Goal: Use online tool/utility: Utilize a website feature to perform a specific function

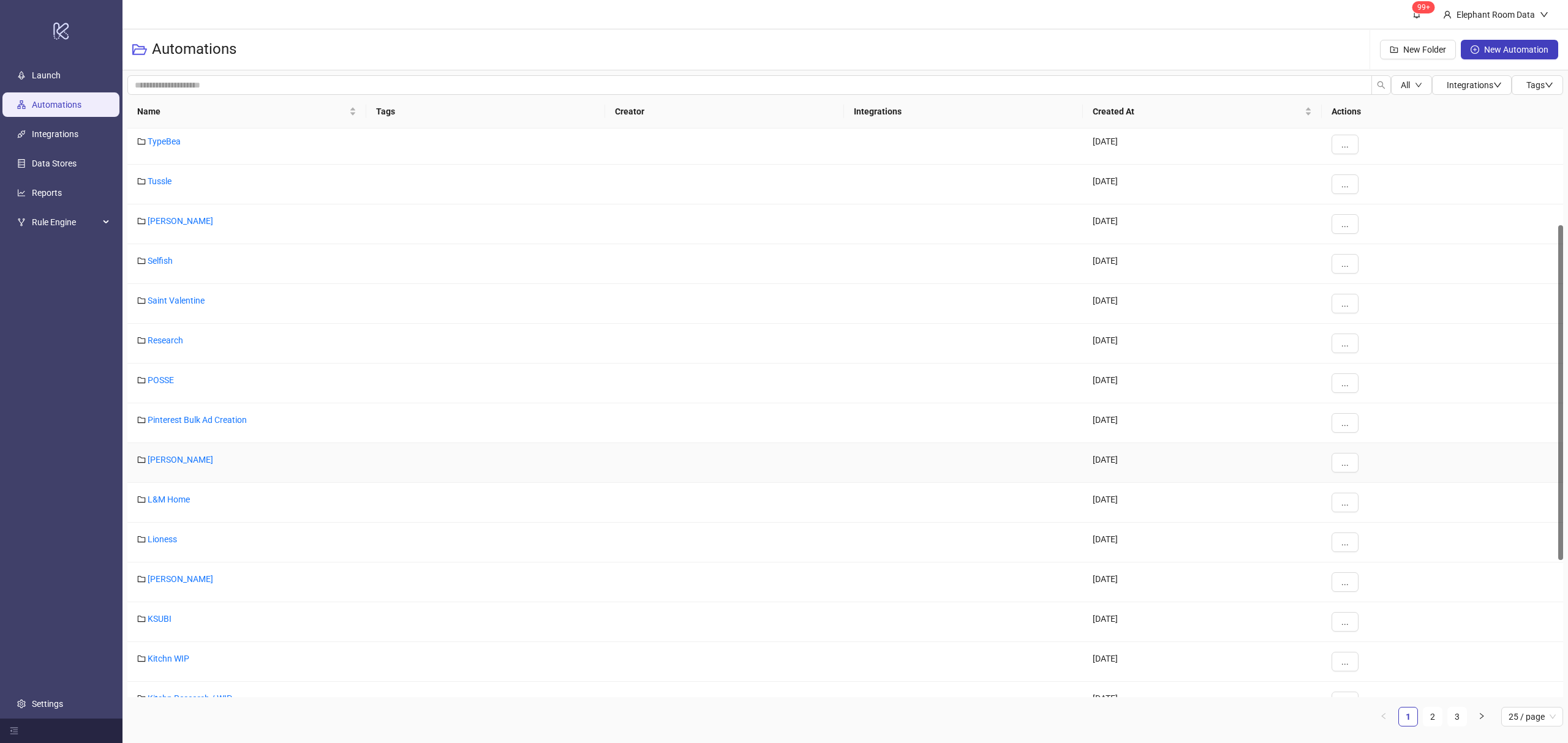
scroll to position [426, 0]
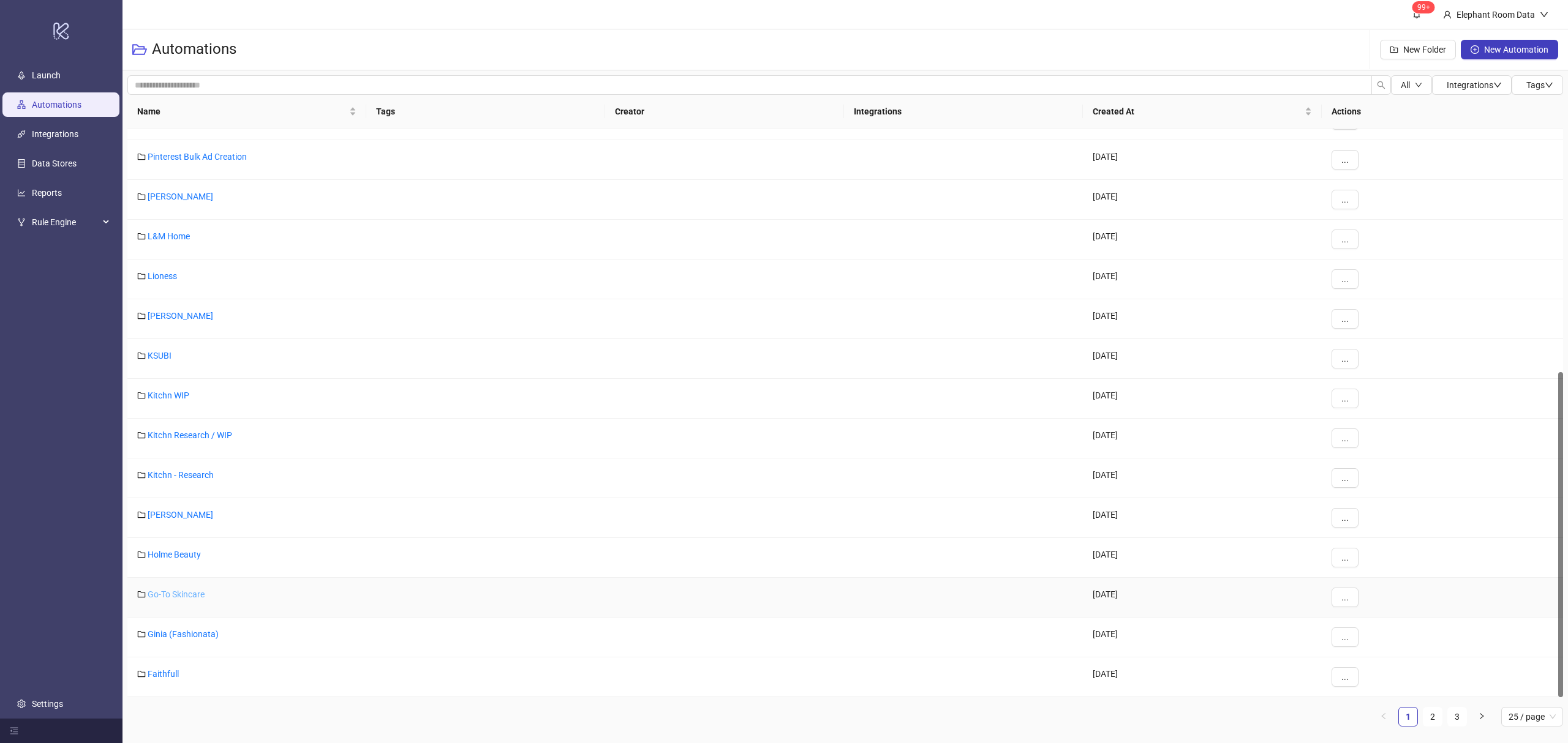
click at [171, 599] on link "Go-To Skincare" at bounding box center [176, 594] width 57 height 10
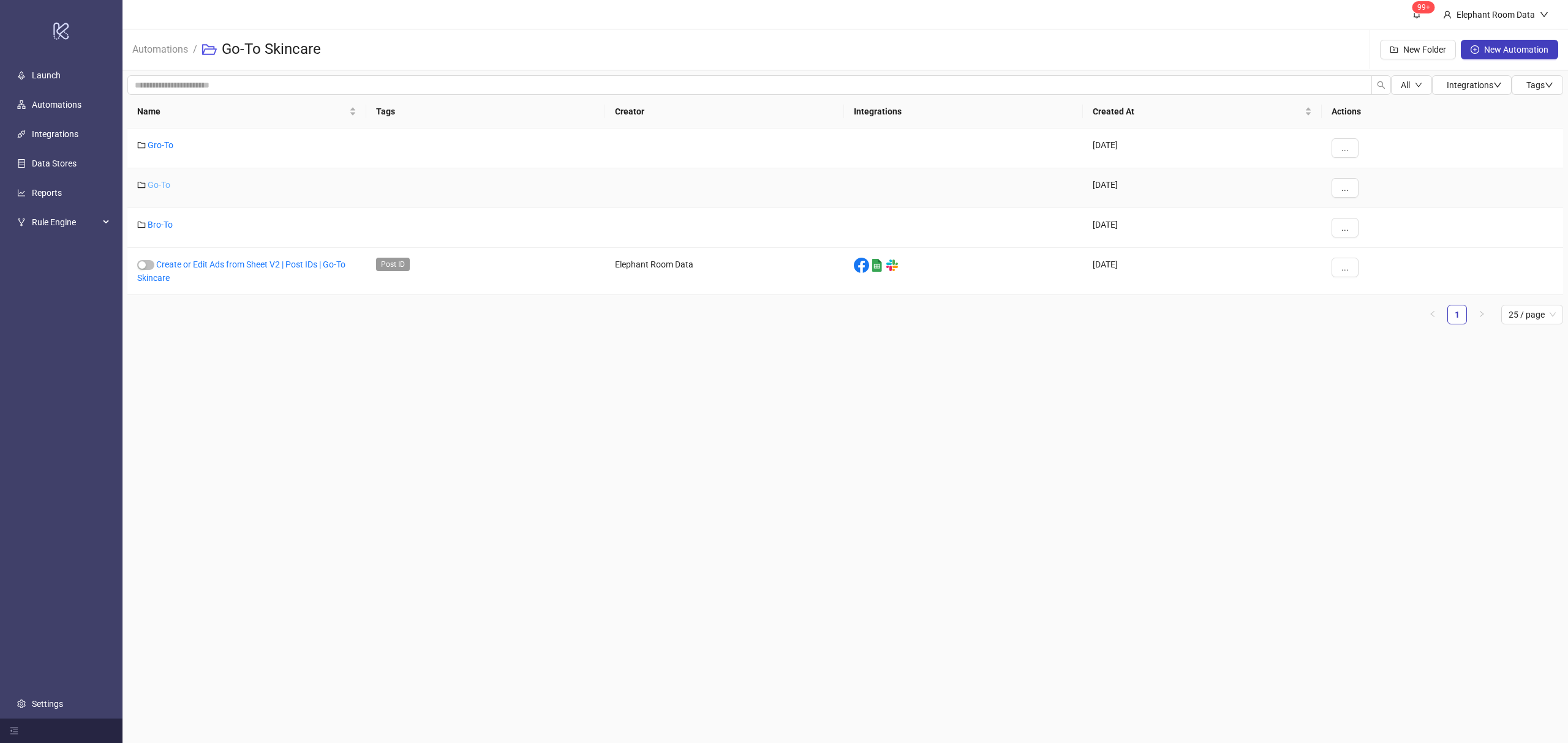
click at [158, 189] on link "Go-To" at bounding box center [159, 184] width 22 height 10
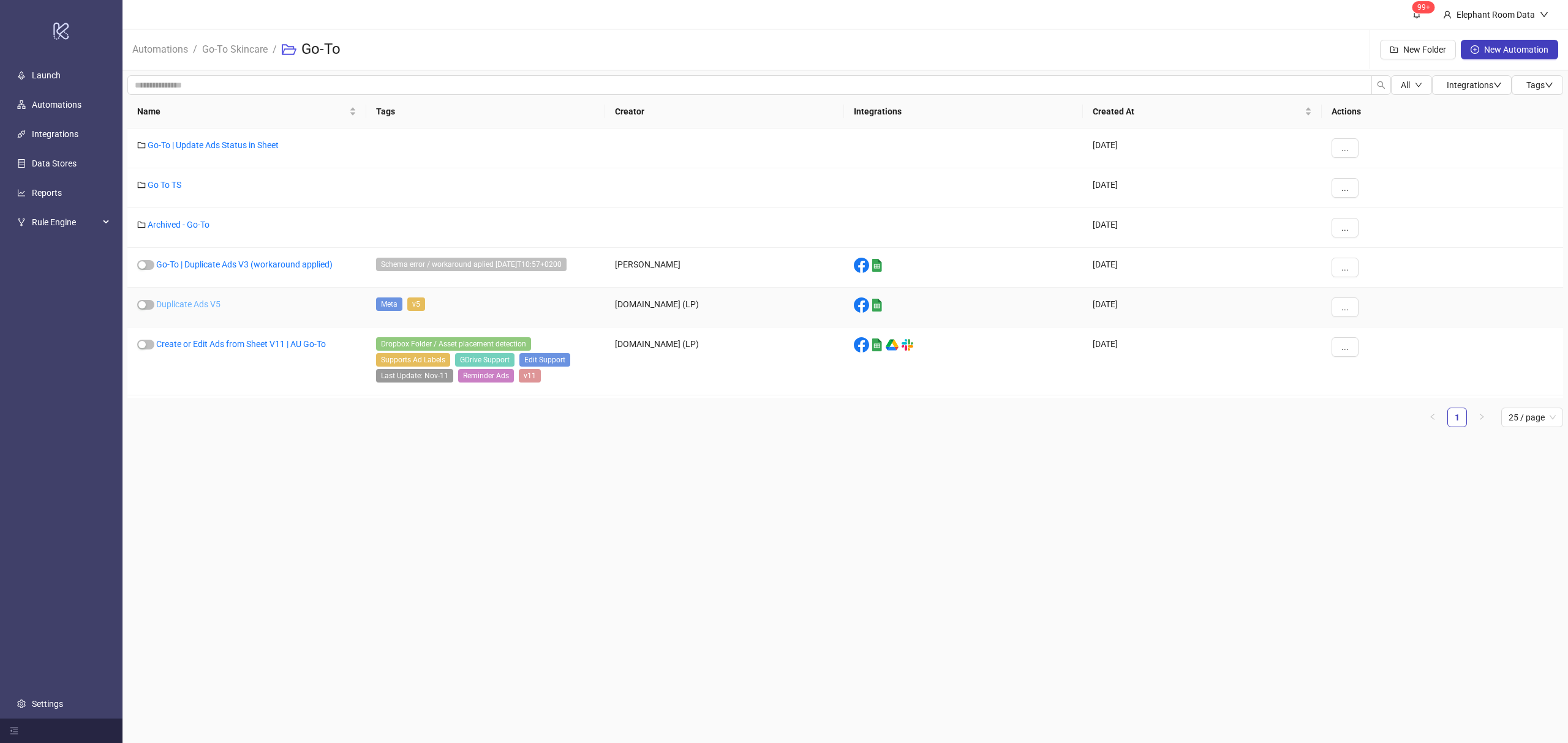
click at [186, 305] on link "Duplicate Ads V5" at bounding box center [189, 304] width 65 height 10
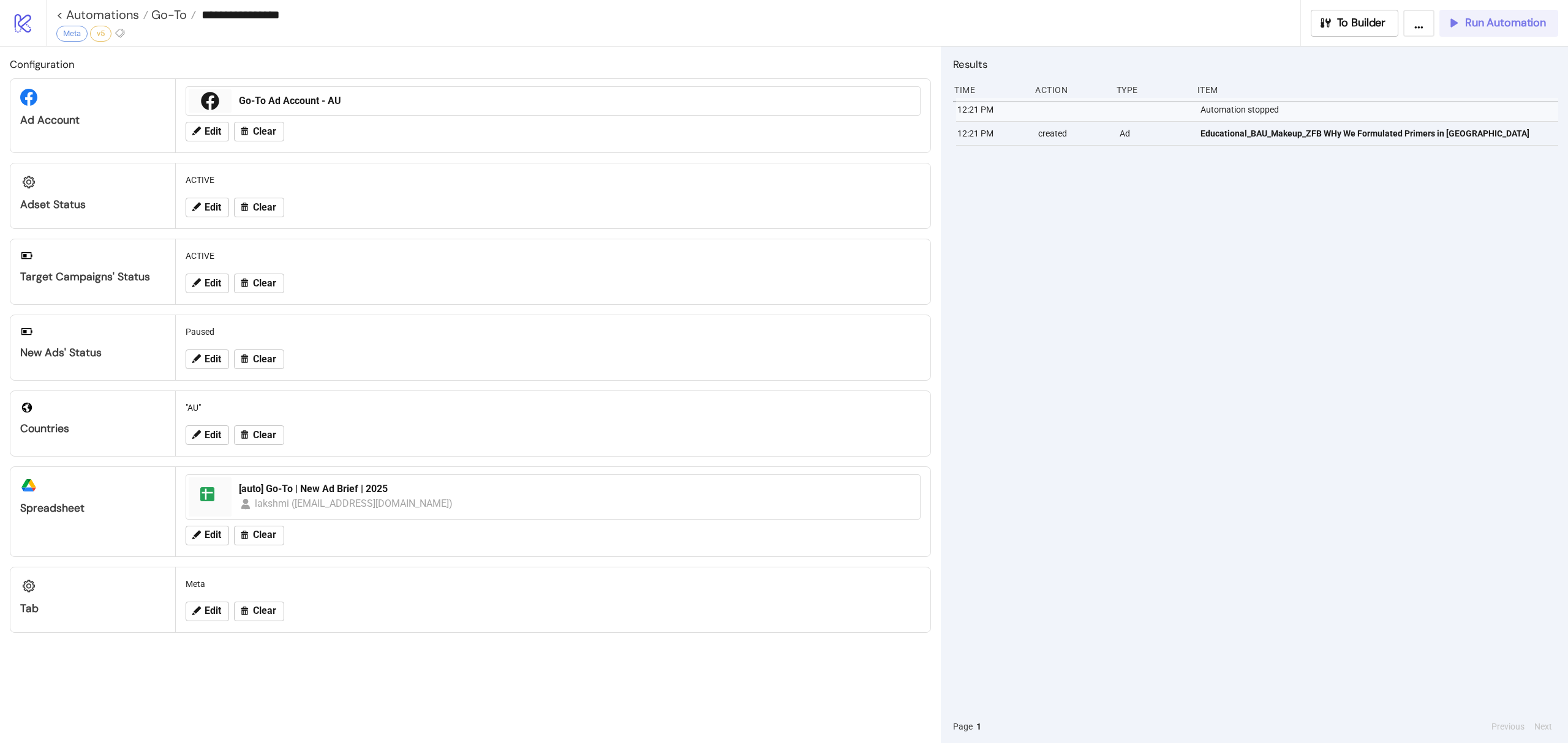
click at [1482, 21] on span "Run Automation" at bounding box center [1505, 22] width 81 height 14
